Goal: Check status: Check status

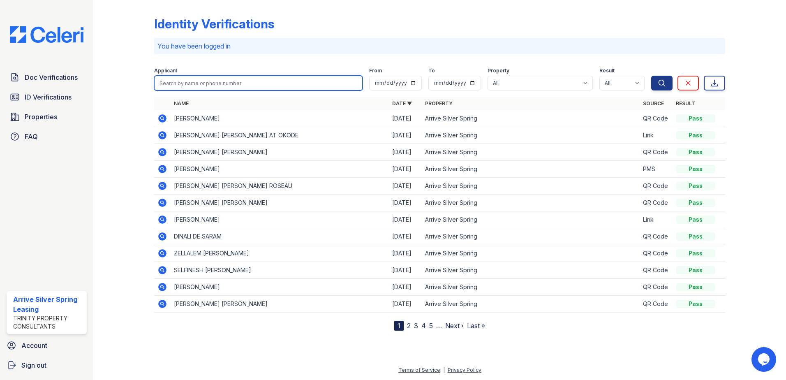
click at [173, 76] on input "search" at bounding box center [258, 83] width 208 height 15
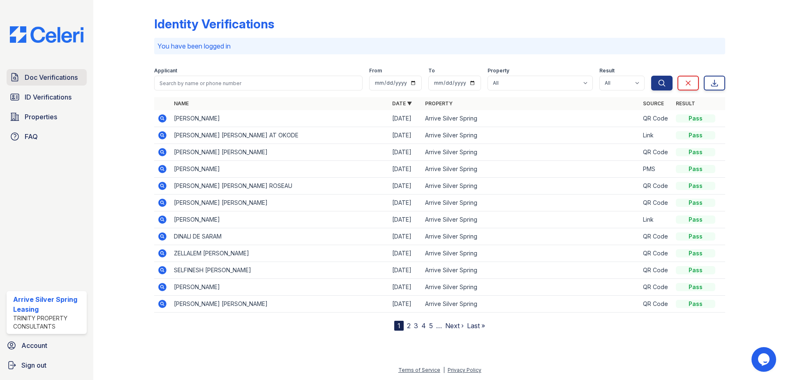
click at [65, 81] on span "Doc Verifications" at bounding box center [51, 77] width 53 height 10
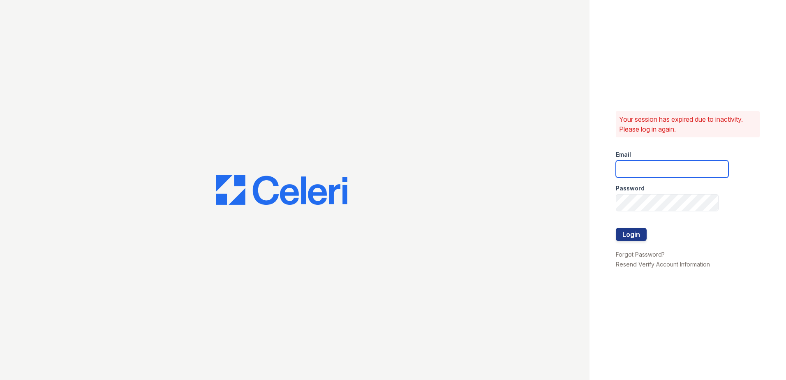
type input "arrivesilverspring@trinity-pm.com"
click at [630, 236] on button "Login" at bounding box center [631, 234] width 31 height 13
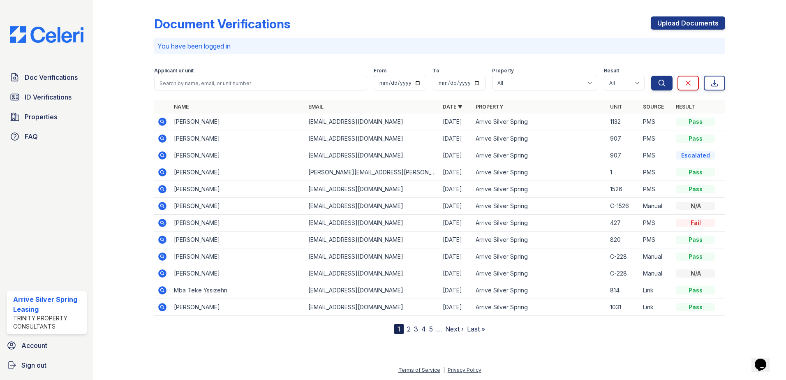
click at [162, 120] on icon at bounding box center [162, 122] width 10 height 10
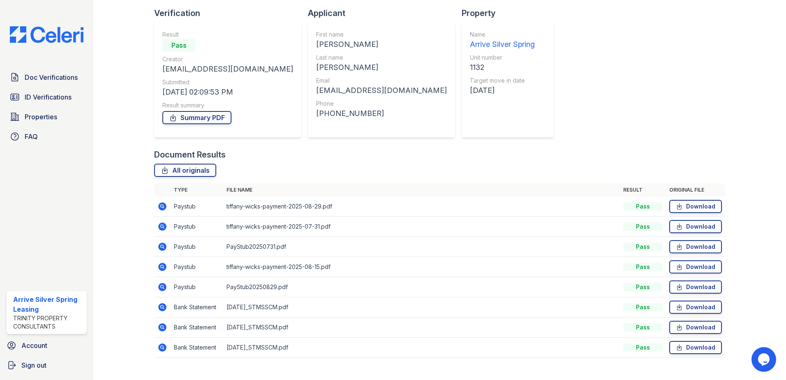
scroll to position [67, 0]
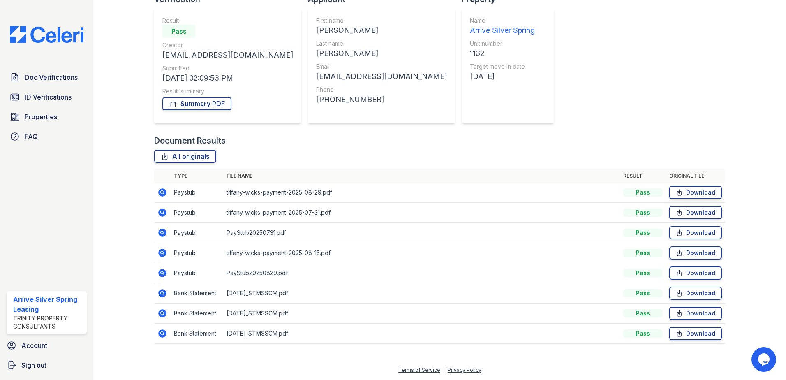
click at [161, 333] on icon at bounding box center [162, 333] width 2 height 2
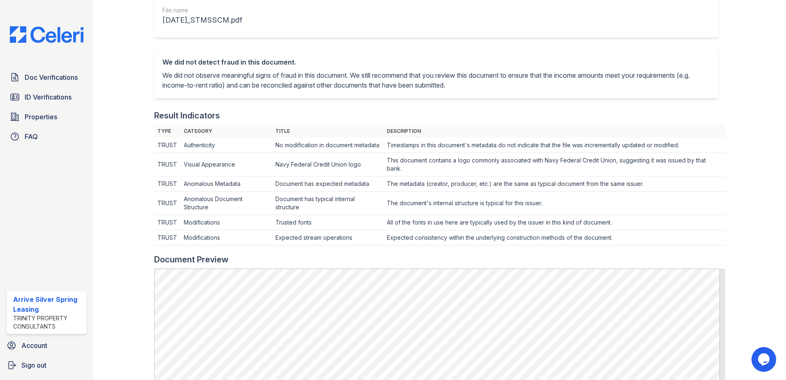
scroll to position [146, 0]
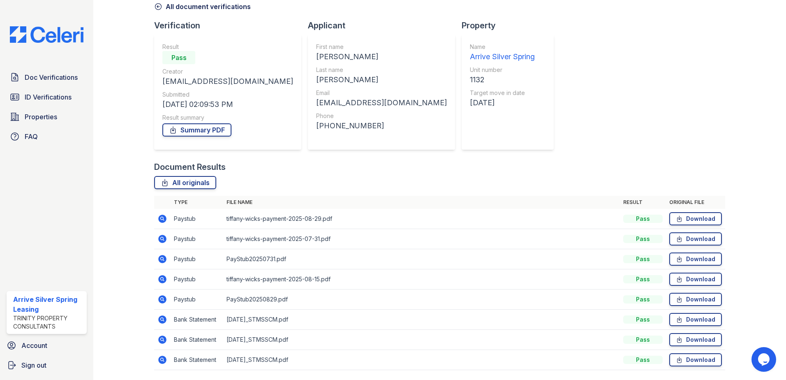
scroll to position [67, 0]
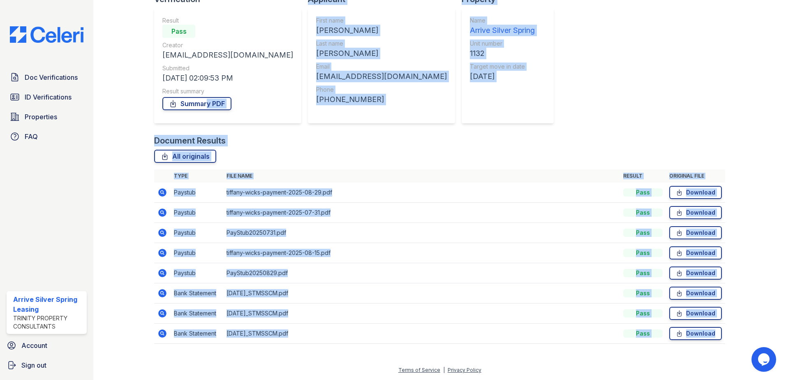
drag, startPoint x: 718, startPoint y: 357, endPoint x: 193, endPoint y: 121, distance: 575.7
click at [193, 121] on div "Document Verification 185513 All document verifications Verification Result Pas…" at bounding box center [439, 149] width 666 height 432
click at [586, 113] on div "Document Verification 185513 All document verifications Verification Result Pas…" at bounding box center [439, 144] width 571 height 416
click at [588, 119] on div "Document Verification 185513 All document verifications Verification Result Pas…" at bounding box center [439, 144] width 571 height 416
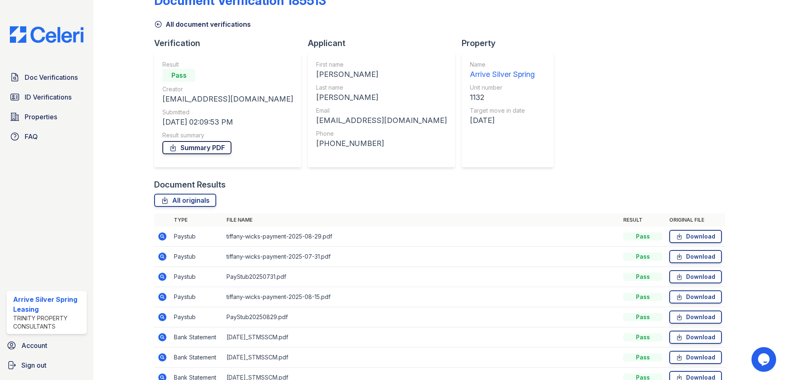
scroll to position [41, 0]
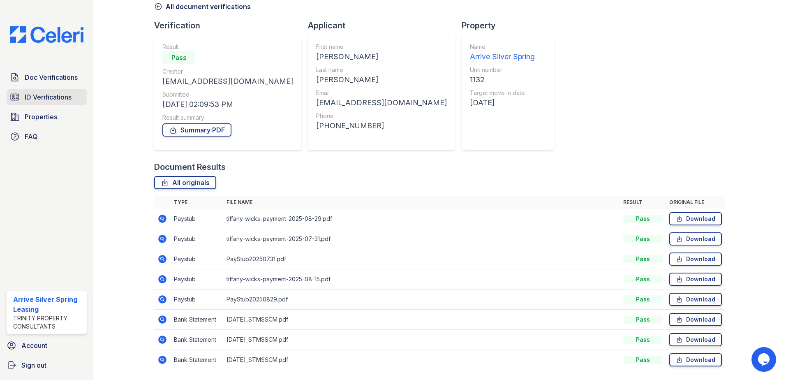
click at [39, 101] on span "ID Verifications" at bounding box center [48, 97] width 47 height 10
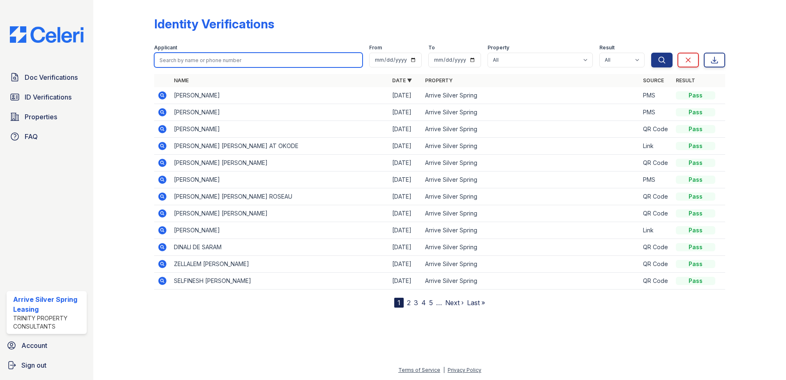
click at [216, 67] on input "search" at bounding box center [258, 60] width 208 height 15
type input "tiffany"
click at [651, 53] on button "Search" at bounding box center [661, 60] width 21 height 15
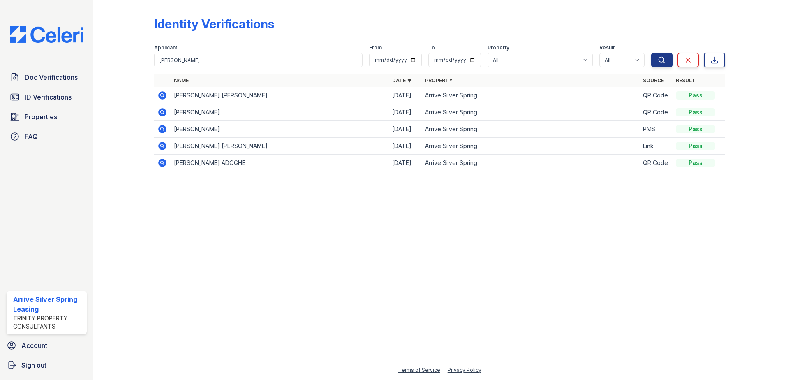
click at [165, 110] on icon at bounding box center [162, 112] width 8 height 8
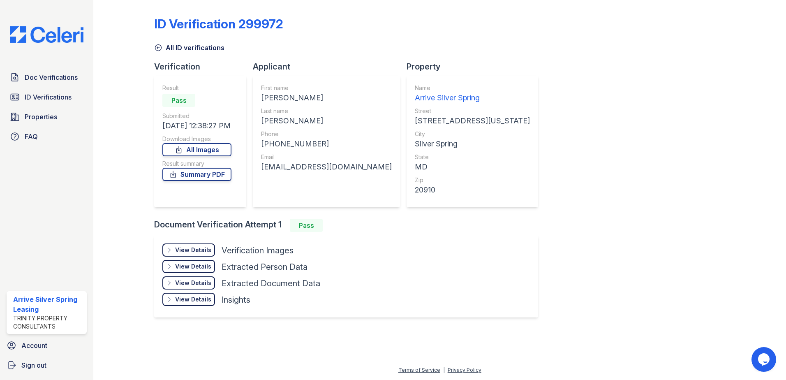
drag, startPoint x: 136, startPoint y: 18, endPoint x: 516, endPoint y: 321, distance: 486.5
click at [516, 321] on div "ID Verification 299972 All ID verifications Verification Result Pass Submitted …" at bounding box center [439, 171] width 666 height 342
drag, startPoint x: 516, startPoint y: 314, endPoint x: 515, endPoint y: 307, distance: 7.4
click at [515, 307] on div "ID Verification 299972 All ID verifications Verification Result Pass Submitted …" at bounding box center [439, 165] width 571 height 325
click at [499, 288] on div "ID Verification 299972 All ID verifications Verification Result Pass Submitted …" at bounding box center [439, 165] width 571 height 325
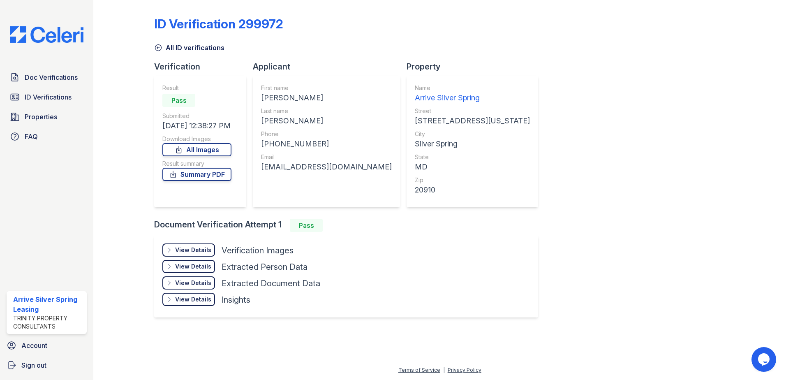
click at [494, 282] on div "ID Verification 299972 All ID verifications Verification Result Pass Submitted …" at bounding box center [439, 165] width 571 height 325
